Goal: Check status: Check status

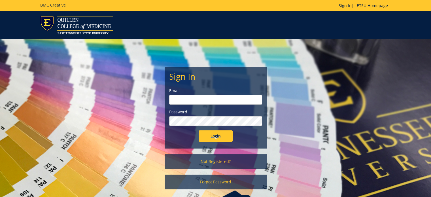
click at [189, 100] on input "email" at bounding box center [215, 100] width 93 height 10
type input "[PERSON_NAME][EMAIL_ADDRESS][DOMAIN_NAME]"
click at [199, 130] on input "Login" at bounding box center [216, 135] width 34 height 11
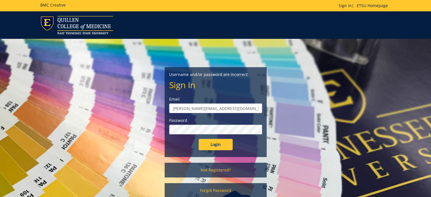
click at [199, 139] on input "Login" at bounding box center [216, 144] width 34 height 11
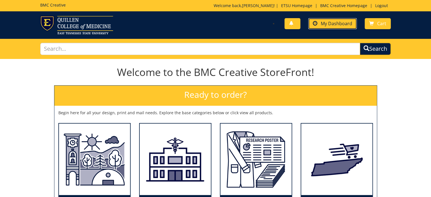
click at [330, 22] on span "My Dashboard" at bounding box center [336, 23] width 31 height 6
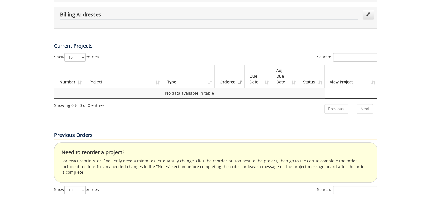
scroll to position [312, 0]
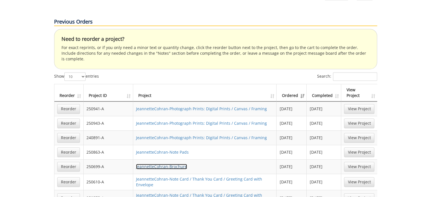
click at [153, 164] on link "JeannetteCohran-Brochure" at bounding box center [161, 166] width 51 height 5
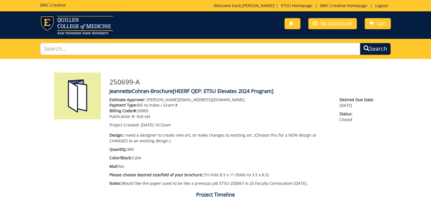
drag, startPoint x: 110, startPoint y: 81, endPoint x: 227, endPoint y: 100, distance: 118.3
click at [283, 94] on div "250699-A JeannetteCohran-Brochure [HEERF QEP: ETSU Elevates 2024 Program] Estim…" at bounding box center [243, 131] width 276 height 116
copy div "250699-A JeannetteCohran-Brochure [HEERF QEP: ETSU Elevates 2024 Program]"
